Goal: Task Accomplishment & Management: Use online tool/utility

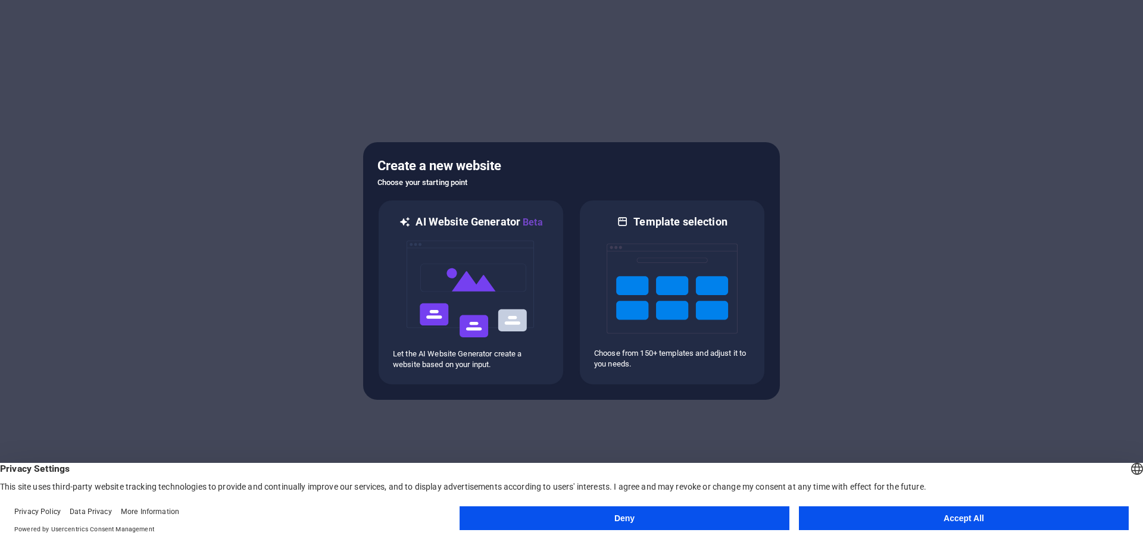
click at [830, 414] on div at bounding box center [571, 271] width 1143 height 542
drag, startPoint x: 123, startPoint y: 168, endPoint x: 68, endPoint y: 35, distance: 143.9
click at [122, 167] on div at bounding box center [571, 271] width 1143 height 542
click at [941, 522] on button "Accept All" at bounding box center [964, 519] width 330 height 24
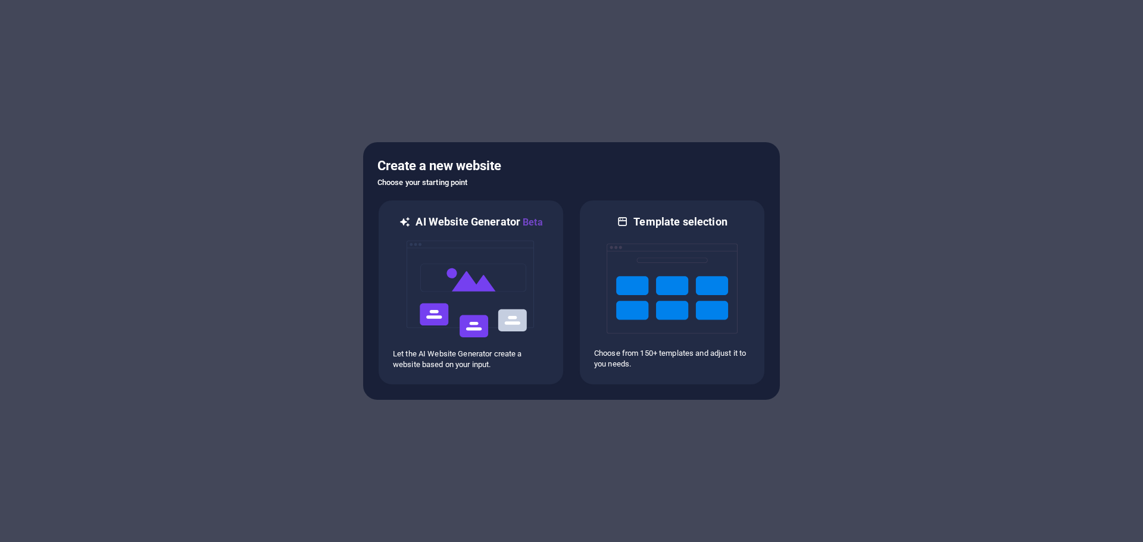
click at [245, 35] on div at bounding box center [571, 271] width 1143 height 542
click at [519, 301] on img at bounding box center [470, 289] width 131 height 119
